Goal: Find specific page/section: Find specific page/section

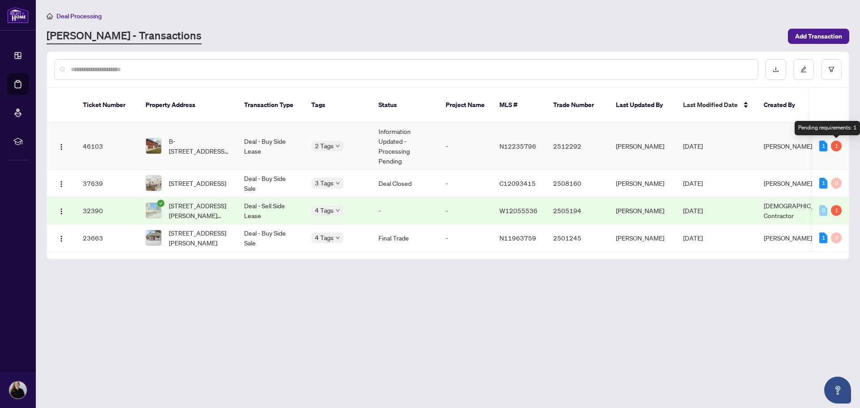
click at [838, 146] on div "1" at bounding box center [836, 146] width 11 height 11
click at [192, 133] on td "B-[STREET_ADDRESS][PERSON_NAME]" at bounding box center [187, 146] width 99 height 47
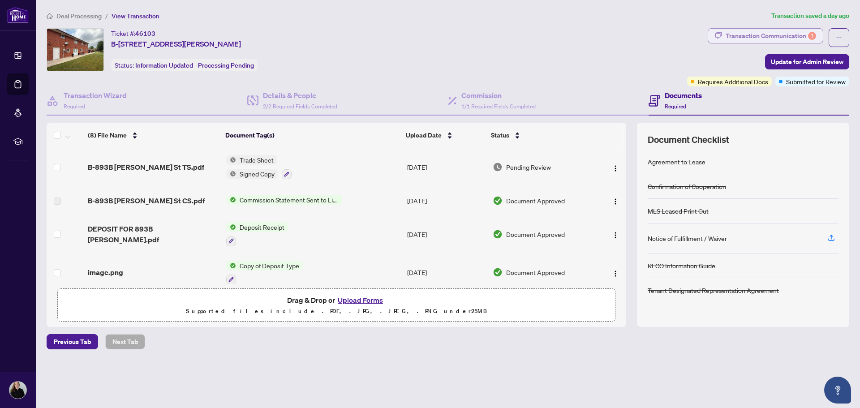
click at [759, 40] on div "Transaction Communication 1" at bounding box center [771, 36] width 90 height 14
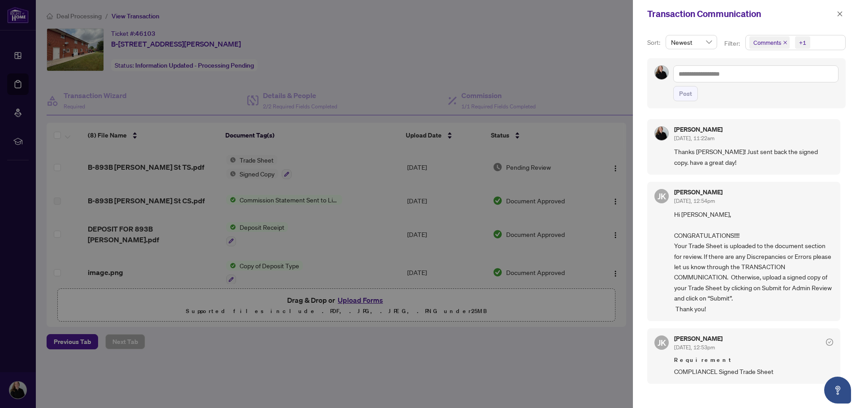
scroll to position [2, 0]
click at [829, 339] on icon "check-circle" at bounding box center [829, 340] width 7 height 7
click at [837, 13] on icon "close" at bounding box center [840, 14] width 6 height 6
